Goal: Book appointment/travel/reservation

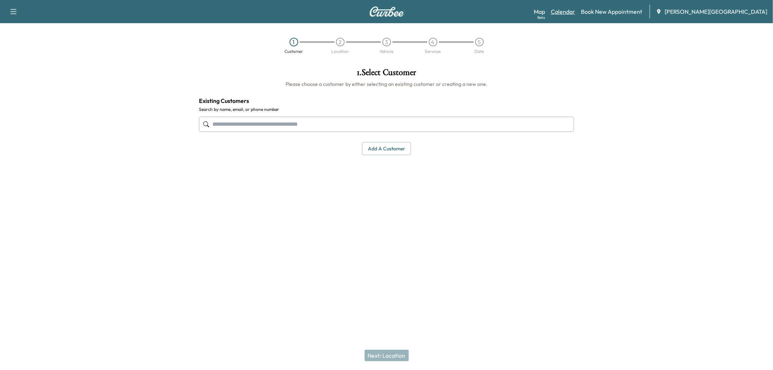
click at [575, 15] on link "Calendar" at bounding box center [563, 11] width 24 height 9
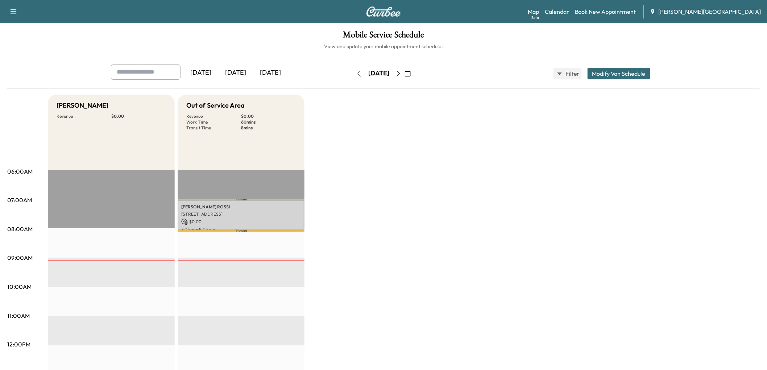
click at [252, 81] on div "[DATE]" at bounding box center [235, 73] width 35 height 17
click at [243, 225] on p "$ 0.00" at bounding box center [241, 222] width 120 height 7
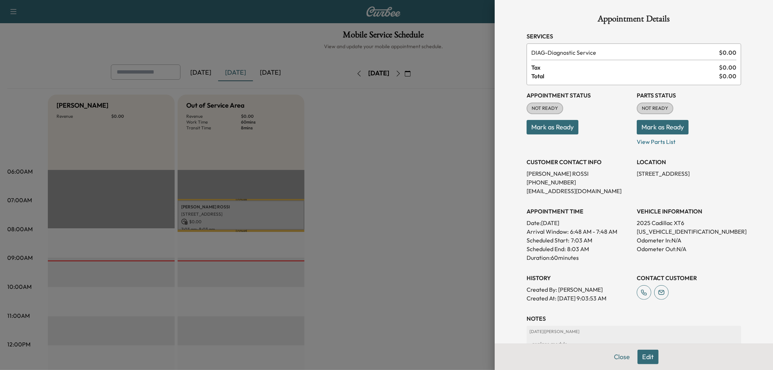
click at [567, 134] on button "Mark as Ready" at bounding box center [553, 127] width 52 height 14
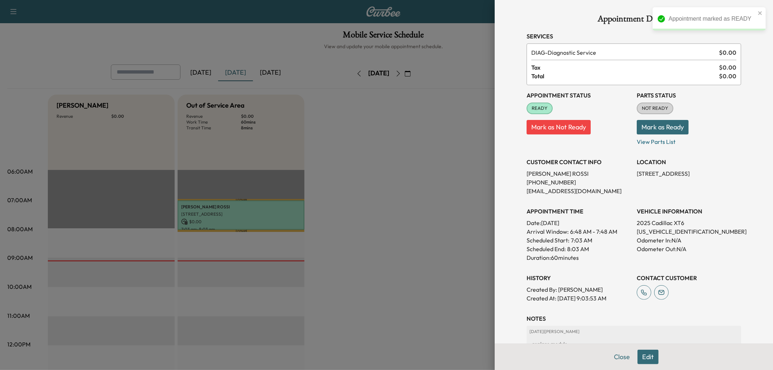
click at [450, 207] on div at bounding box center [386, 185] width 773 height 370
